Goal: Find specific page/section: Locate a particular part of the current website

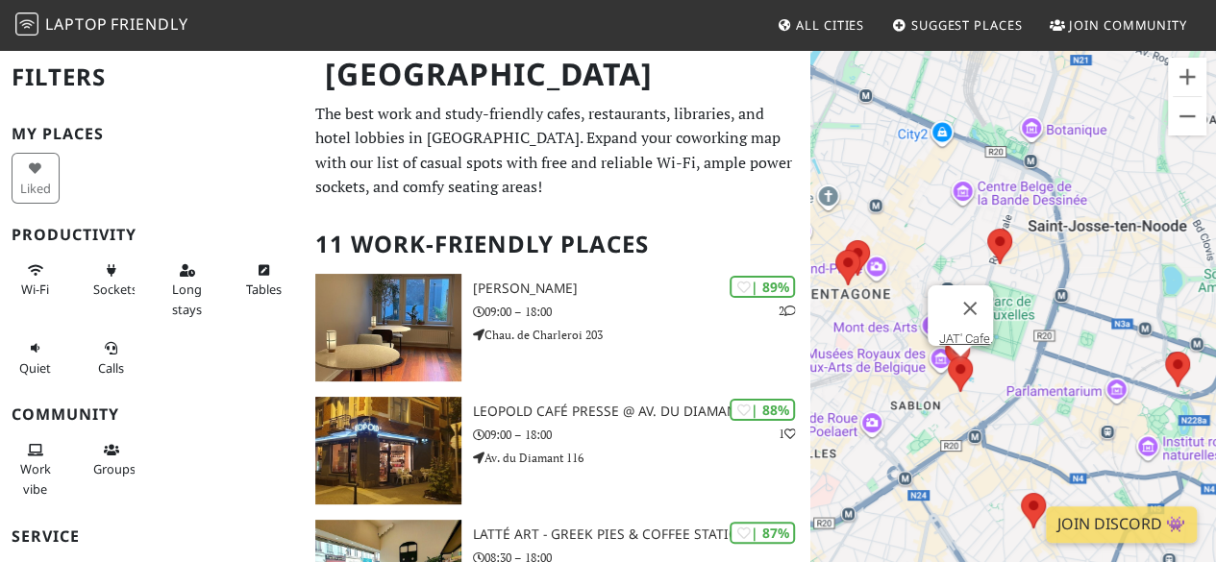
click at [948, 357] on area at bounding box center [948, 357] width 0 height 0
click at [959, 332] on link "JAT' Cafe." at bounding box center [966, 339] width 54 height 14
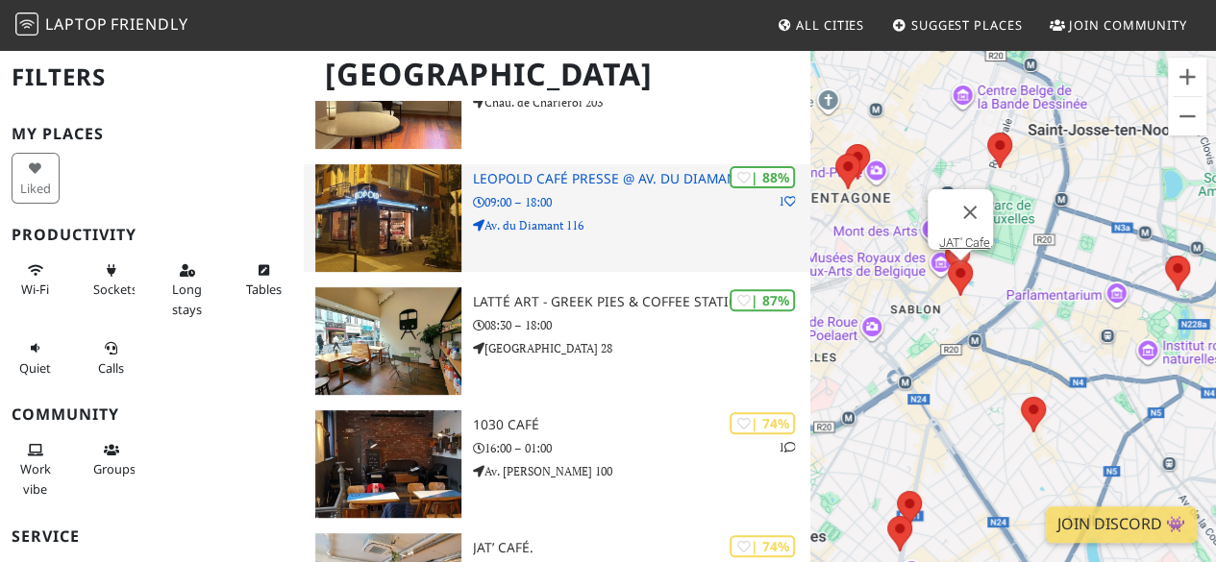
scroll to position [384, 0]
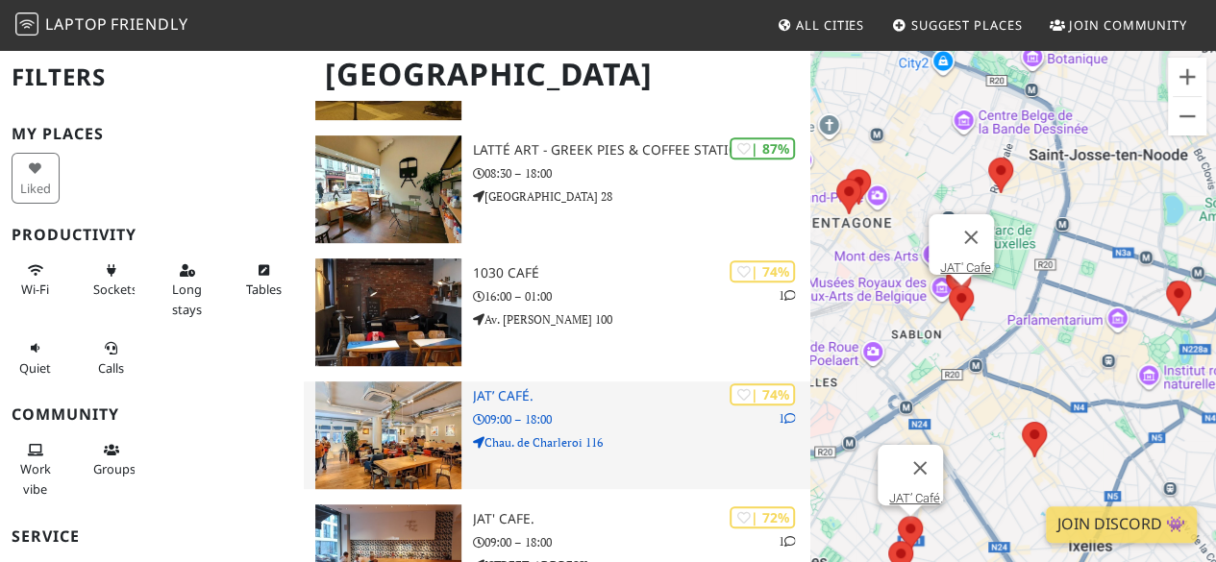
click at [409, 435] on img at bounding box center [388, 436] width 146 height 108
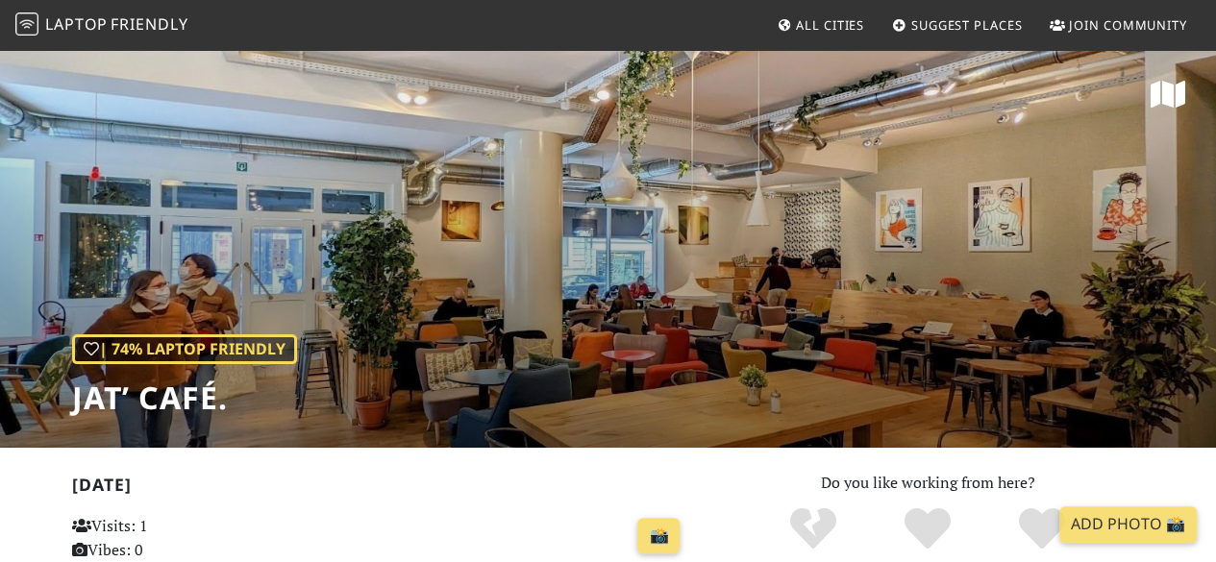
click at [931, 199] on div "| 74% Laptop Friendly JAT’ Café." at bounding box center [608, 248] width 1216 height 400
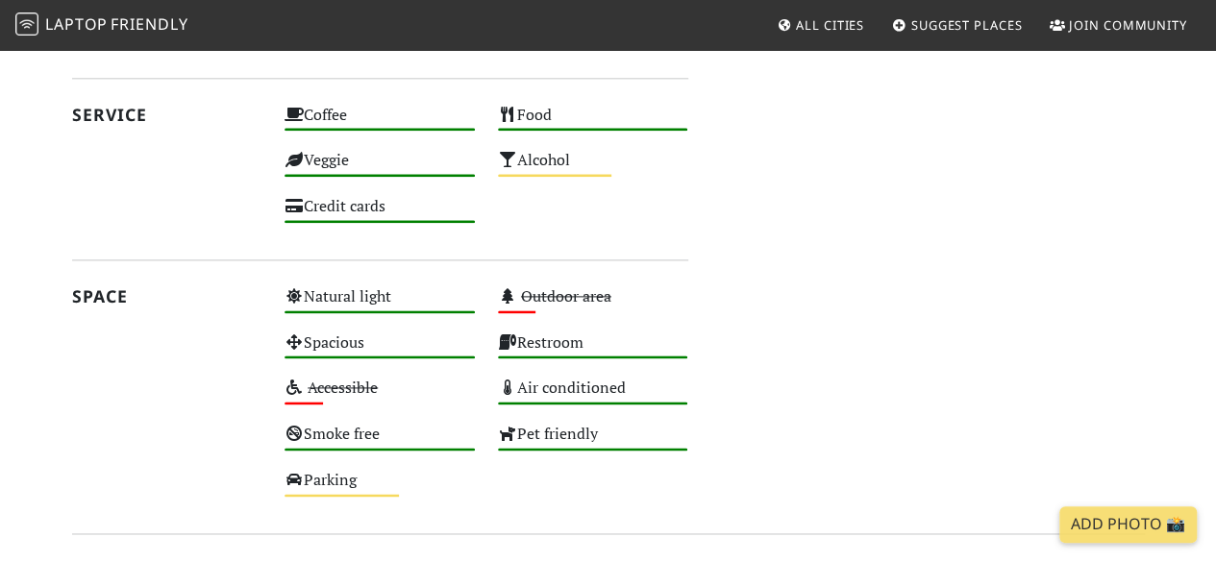
scroll to position [1250, 0]
